Goal: Task Accomplishment & Management: Complete application form

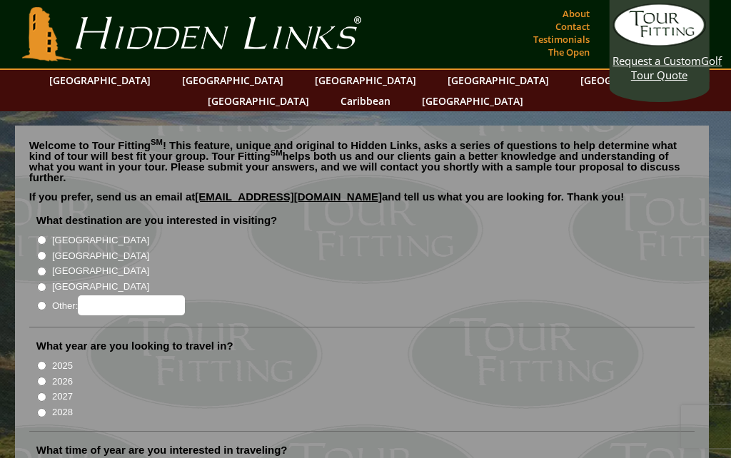
click at [43, 377] on input "2026" at bounding box center [41, 381] width 9 height 9
radio input "true"
click at [41, 235] on input "[GEOGRAPHIC_DATA]" at bounding box center [41, 239] width 9 height 9
radio input "true"
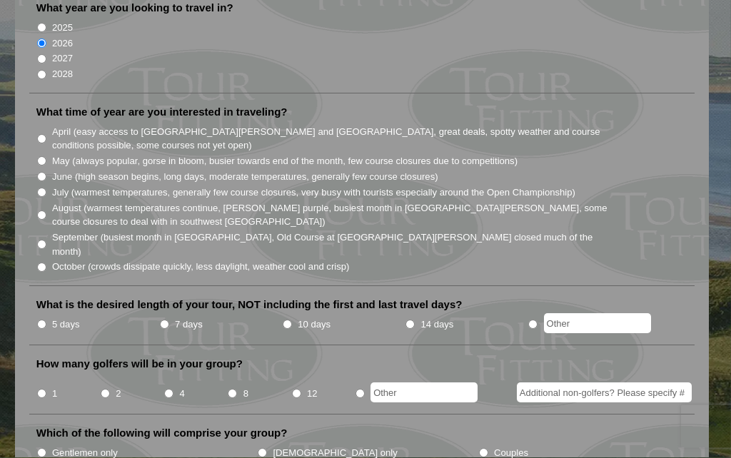
scroll to position [338, 0]
click at [45, 172] on input "June (high season begins, long days, moderate temperatures, generally few cours…" at bounding box center [41, 176] width 9 height 9
radio input "true"
click at [168, 320] on input "7 days" at bounding box center [164, 324] width 9 height 9
radio input "true"
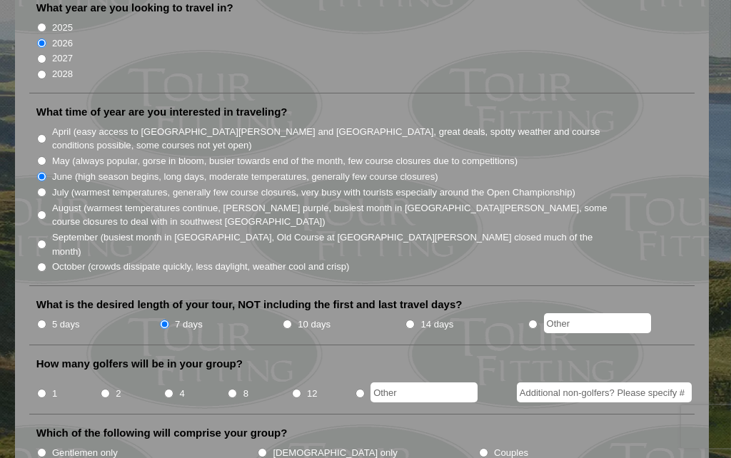
click at [183, 387] on label "4" at bounding box center [181, 394] width 5 height 14
click at [173, 389] on input "4" at bounding box center [168, 393] width 9 height 9
radio input "true"
click at [318, 426] on li "Which of the following will comprise your group? Gentlemen only [DEMOGRAPHIC_DA…" at bounding box center [362, 449] width 666 height 46
click at [479, 448] on input "Couples" at bounding box center [483, 452] width 9 height 9
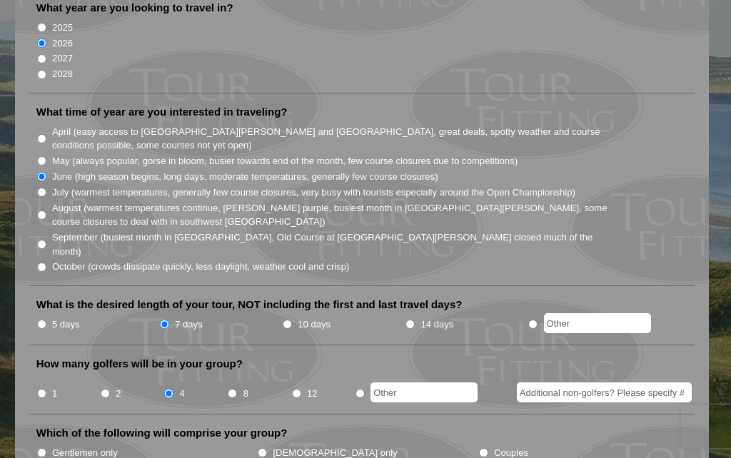
radio input "true"
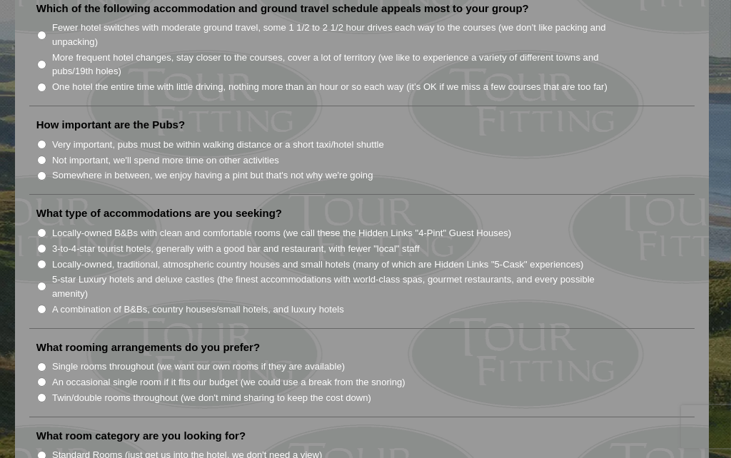
scroll to position [1033, 0]
